Goal: Information Seeking & Learning: Learn about a topic

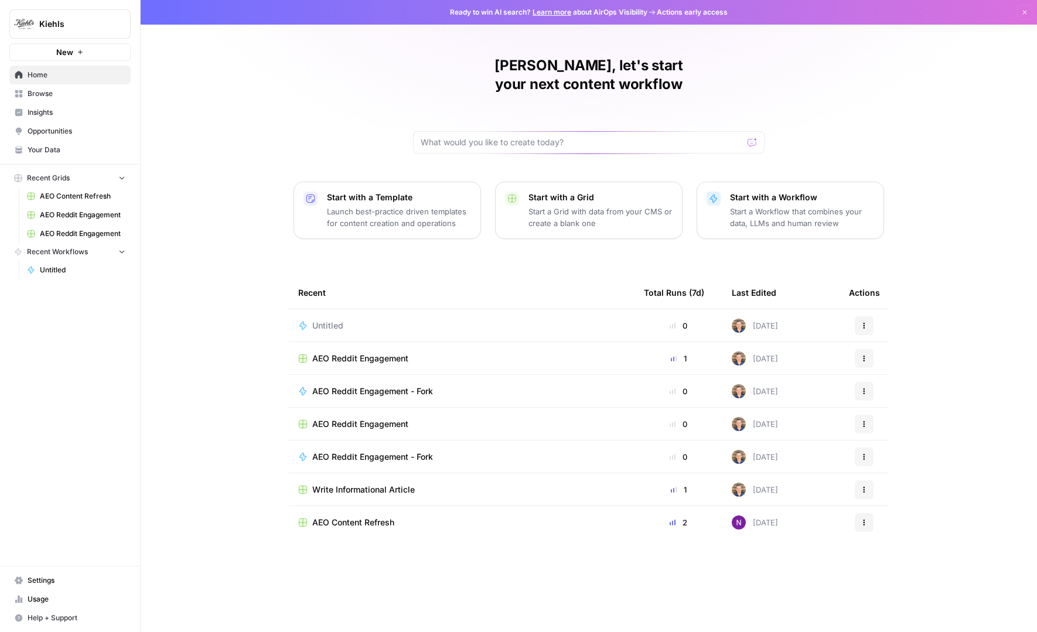
click at [30, 125] on link "Opportunities" at bounding box center [69, 131] width 121 height 19
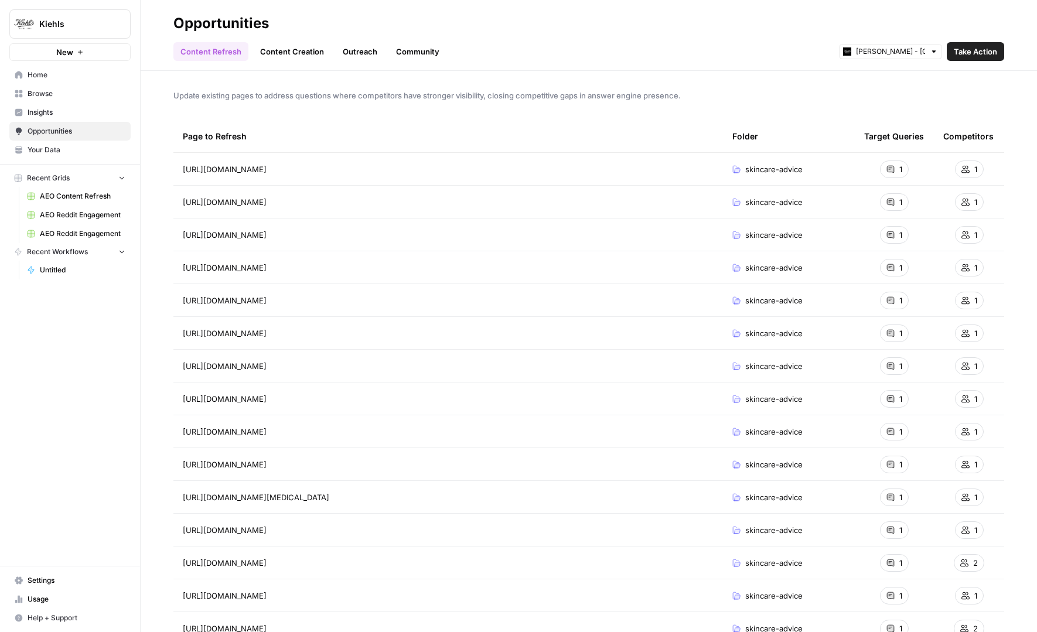
click at [47, 107] on link "Insights" at bounding box center [69, 112] width 121 height 19
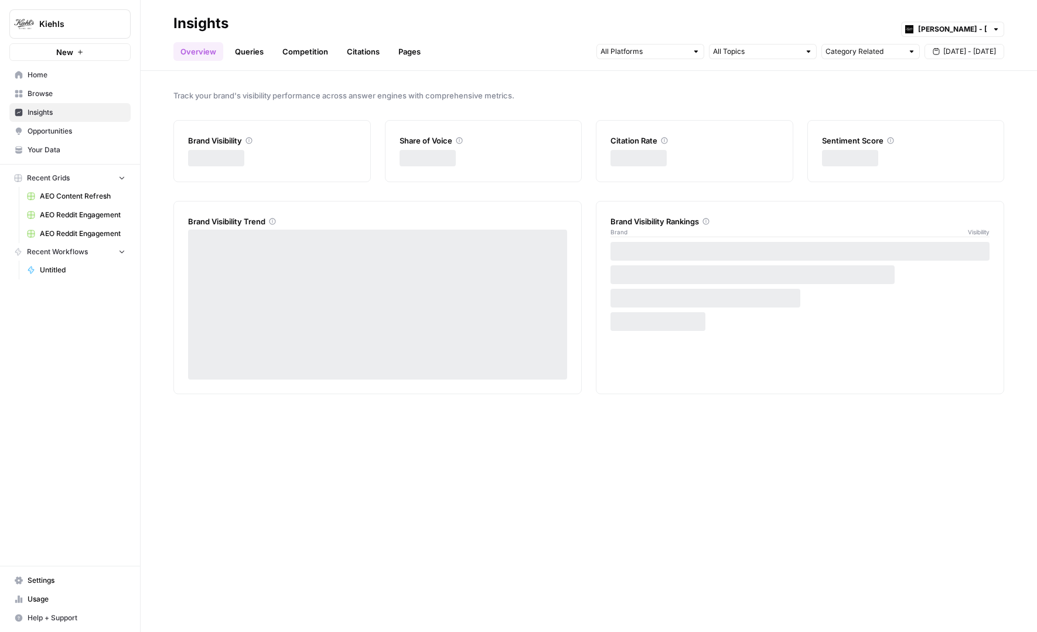
click at [415, 54] on link "Pages" at bounding box center [409, 51] width 36 height 19
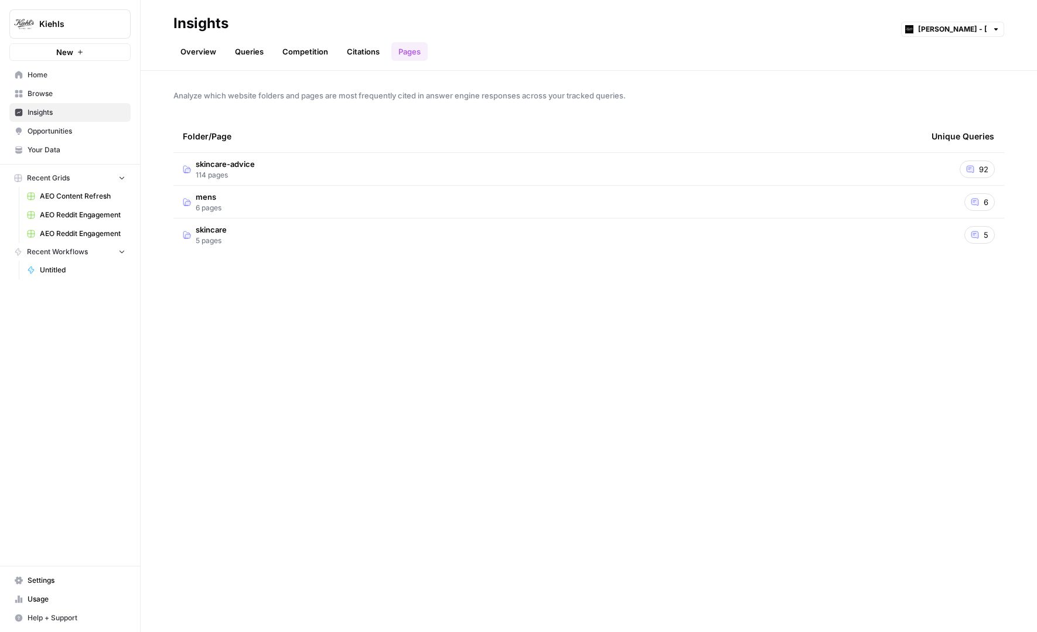
click at [261, 172] on td "skincare-advice 114 pages" at bounding box center [547, 169] width 749 height 32
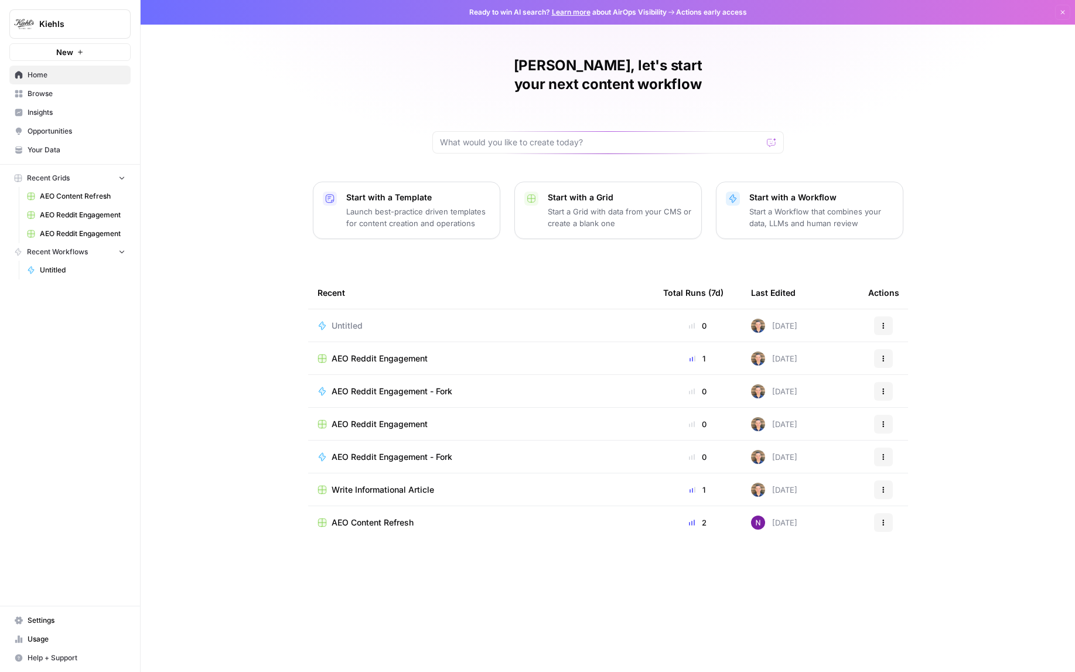
click at [940, 117] on div "[PERSON_NAME], let's start your next content workflow Start with a Template Lau…" at bounding box center [608, 336] width 934 height 672
